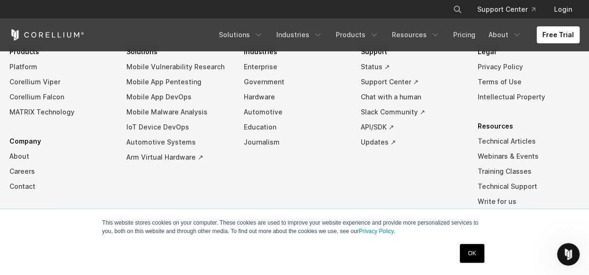
scroll to position [2217, 0]
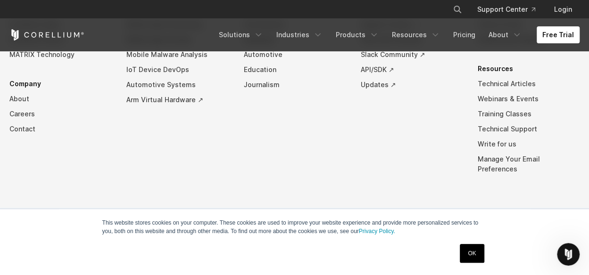
click at [473, 253] on link "OK" at bounding box center [471, 253] width 24 height 19
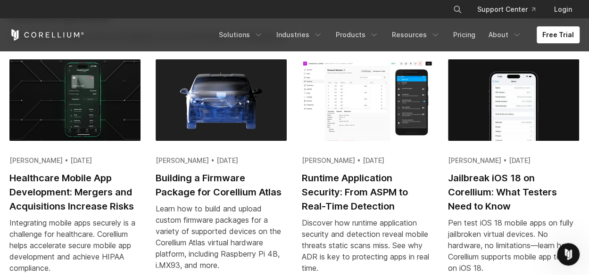
scroll to position [1750, 0]
click at [500, 36] on link "About" at bounding box center [505, 34] width 44 height 17
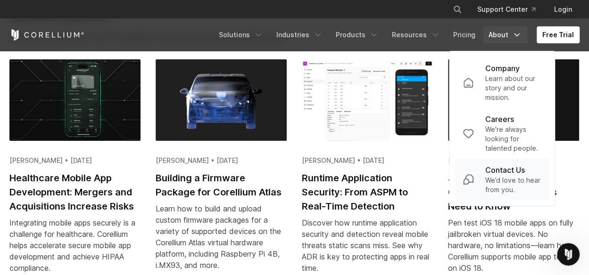
click at [499, 169] on p "Contact Us" at bounding box center [505, 169] width 40 height 11
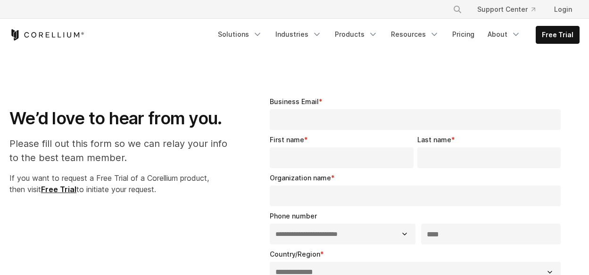
select select "**"
click at [509, 33] on link "About" at bounding box center [504, 34] width 44 height 17
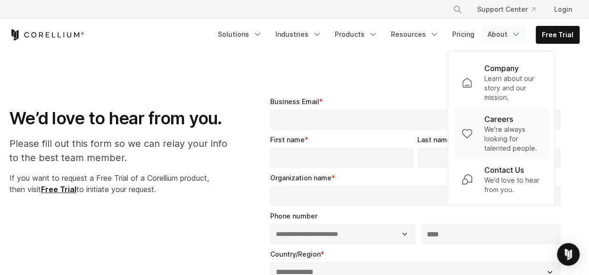
click at [504, 118] on p "Careers" at bounding box center [497, 119] width 29 height 11
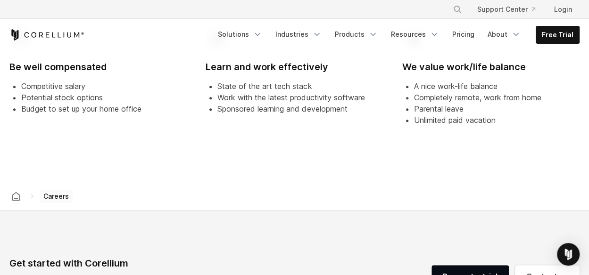
scroll to position [493, 0]
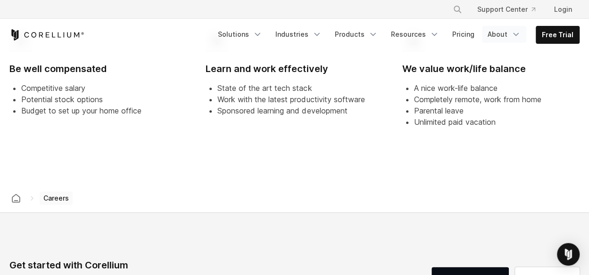
click at [511, 38] on link "About" at bounding box center [504, 34] width 44 height 17
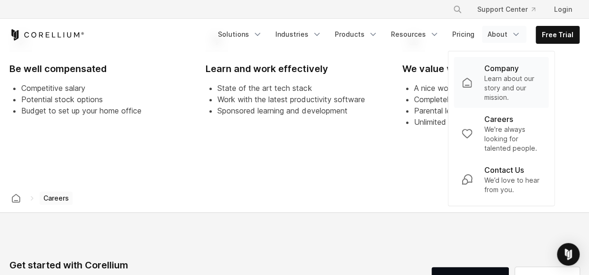
click at [508, 80] on p "Learn about our story and our mission." at bounding box center [511, 88] width 57 height 28
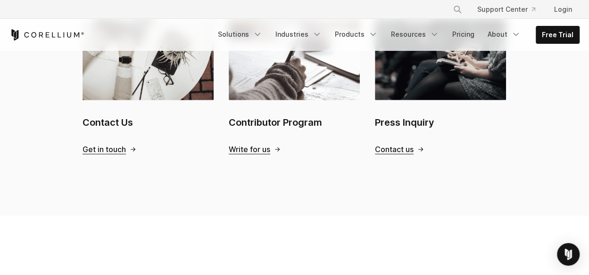
scroll to position [1065, 0]
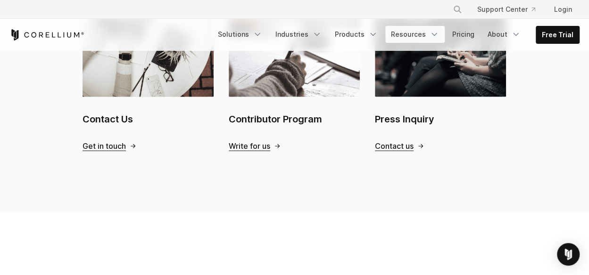
click at [436, 35] on polyline "Navigation Menu" at bounding box center [434, 34] width 5 height 2
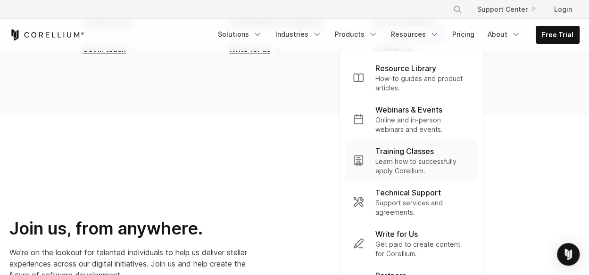
scroll to position [1166, 0]
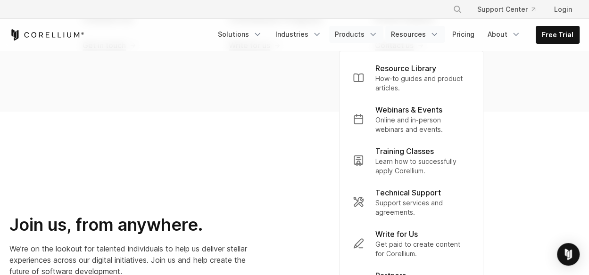
click at [363, 35] on link "Products" at bounding box center [356, 34] width 54 height 17
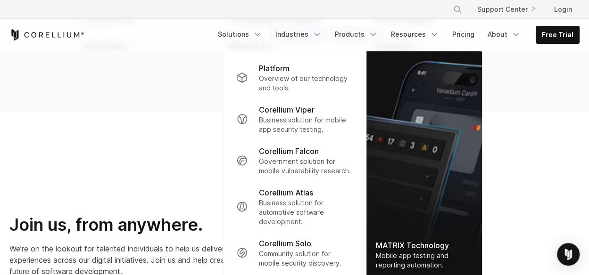
click at [306, 35] on link "Industries" at bounding box center [298, 34] width 57 height 17
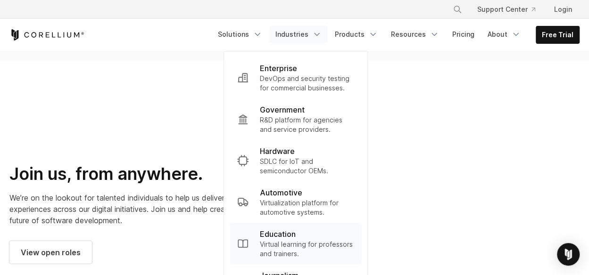
scroll to position [1222, 0]
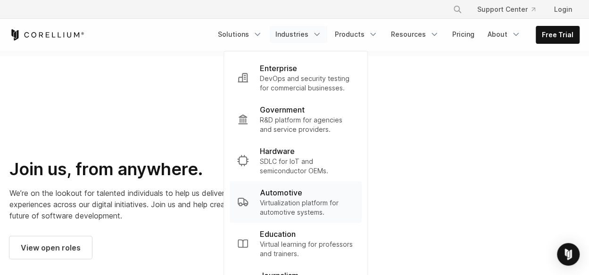
click at [293, 196] on p "Automotive" at bounding box center [281, 192] width 42 height 11
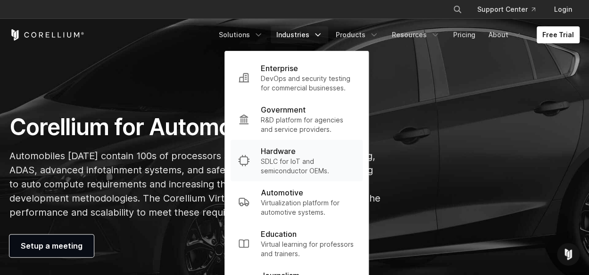
click at [304, 165] on p "SDLC for IoT and semiconductor OEMs." at bounding box center [308, 166] width 94 height 19
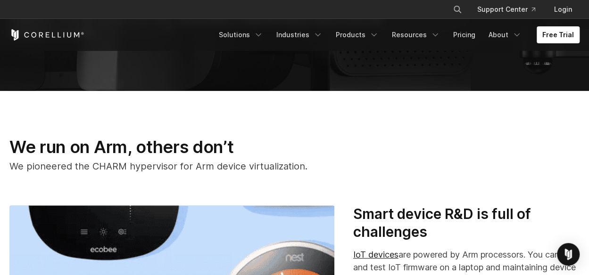
scroll to position [172, 0]
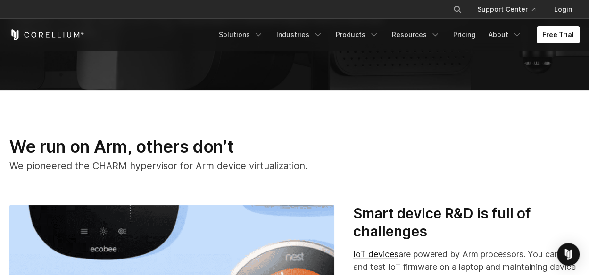
click at [304, 165] on p "We pioneered the CHARM hypervisor for Arm device virtualization." at bounding box center [196, 166] width 374 height 14
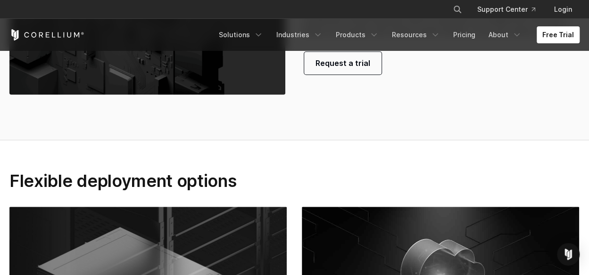
scroll to position [2078, 0]
